Goal: Task Accomplishment & Management: Use online tool/utility

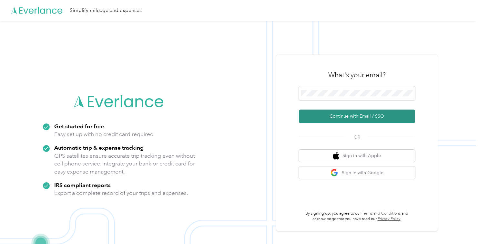
click at [340, 117] on button "Continue with Email / SSO" at bounding box center [357, 116] width 116 height 14
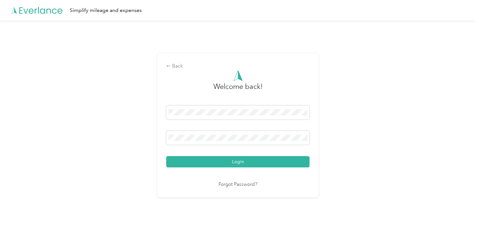
click at [239, 161] on button "Login" at bounding box center [237, 161] width 143 height 11
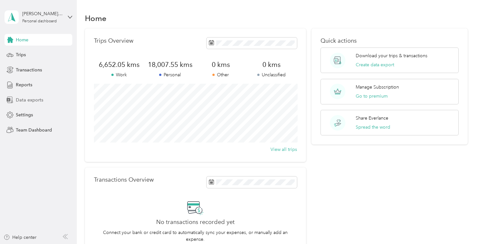
click at [27, 99] on span "Data exports" at bounding box center [29, 99] width 27 height 7
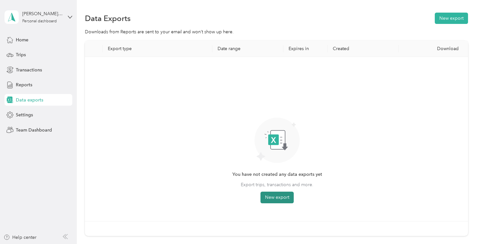
click at [282, 195] on button "New export" at bounding box center [276, 197] width 33 height 12
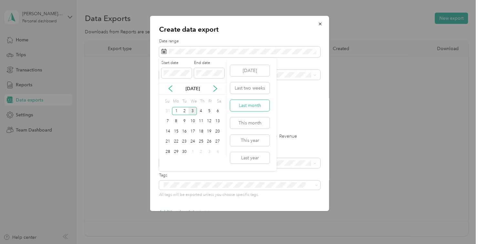
click at [256, 104] on button "Last month" at bounding box center [249, 105] width 39 height 11
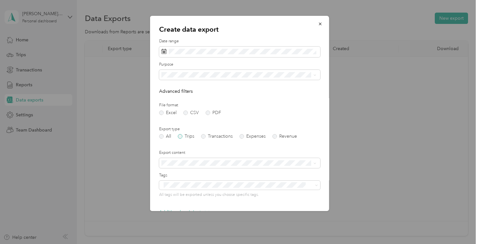
click at [180, 137] on label "Trips" at bounding box center [186, 136] width 16 height 5
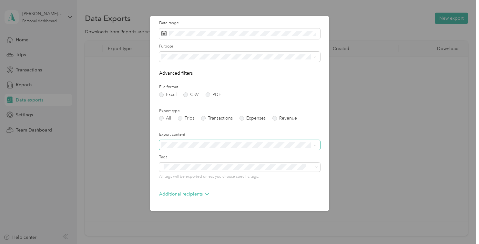
scroll to position [19, 0]
click at [233, 77] on div "Work" at bounding box center [239, 78] width 150 height 7
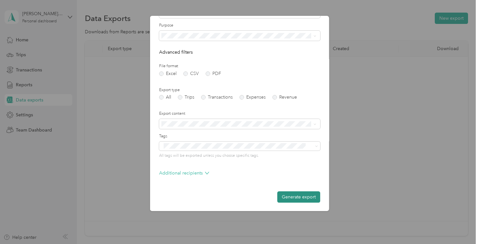
scroll to position [39, 0]
click at [290, 196] on button "Generate export" at bounding box center [298, 196] width 43 height 11
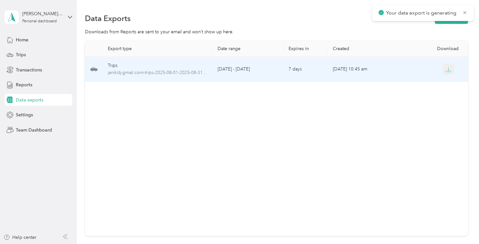
click at [453, 71] on button "button" at bounding box center [449, 69] width 12 height 12
